Goal: Task Accomplishment & Management: Use online tool/utility

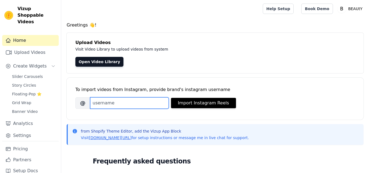
click at [144, 98] on input "Brand's Instagram Username" at bounding box center [129, 102] width 79 height 11
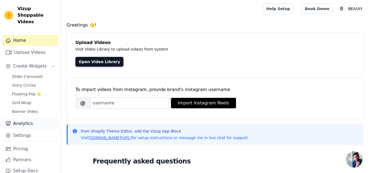
click at [25, 122] on link "Analytics" at bounding box center [30, 123] width 57 height 11
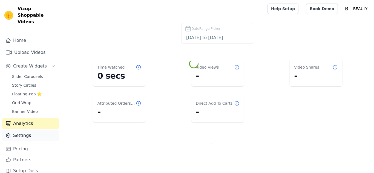
click at [27, 130] on link "Settings" at bounding box center [30, 135] width 57 height 11
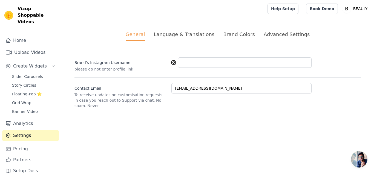
click at [192, 35] on div "Language & Translations" at bounding box center [183, 34] width 61 height 7
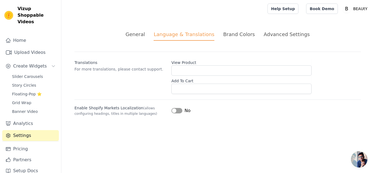
click at [234, 38] on li "Brand Colors" at bounding box center [239, 36] width 32 height 10
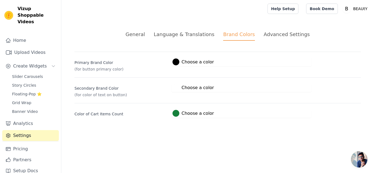
click at [274, 30] on div "General Language & Translations Brand Colors Advanced Settings unsaved changes …" at bounding box center [217, 75] width 312 height 114
click at [275, 32] on div "Advanced Settings" at bounding box center [286, 34] width 46 height 7
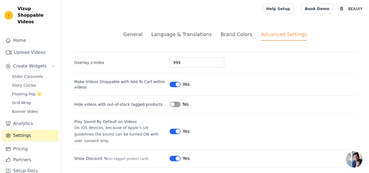
click at [231, 31] on div "Brand Colors" at bounding box center [237, 34] width 32 height 7
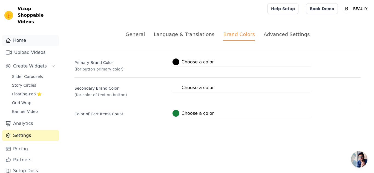
click at [24, 36] on link "Home" at bounding box center [30, 40] width 57 height 11
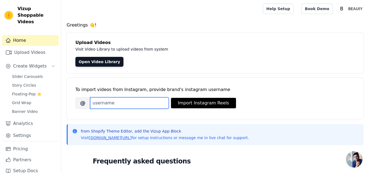
click at [117, 102] on input "Brand's Instagram Username" at bounding box center [129, 102] width 79 height 11
click at [121, 98] on input "Brand's Instagram Username" at bounding box center [129, 102] width 79 height 11
type input "r"
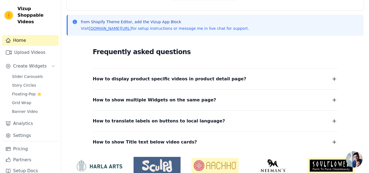
scroll to position [134, 0]
